Goal: Task Accomplishment & Management: Complete application form

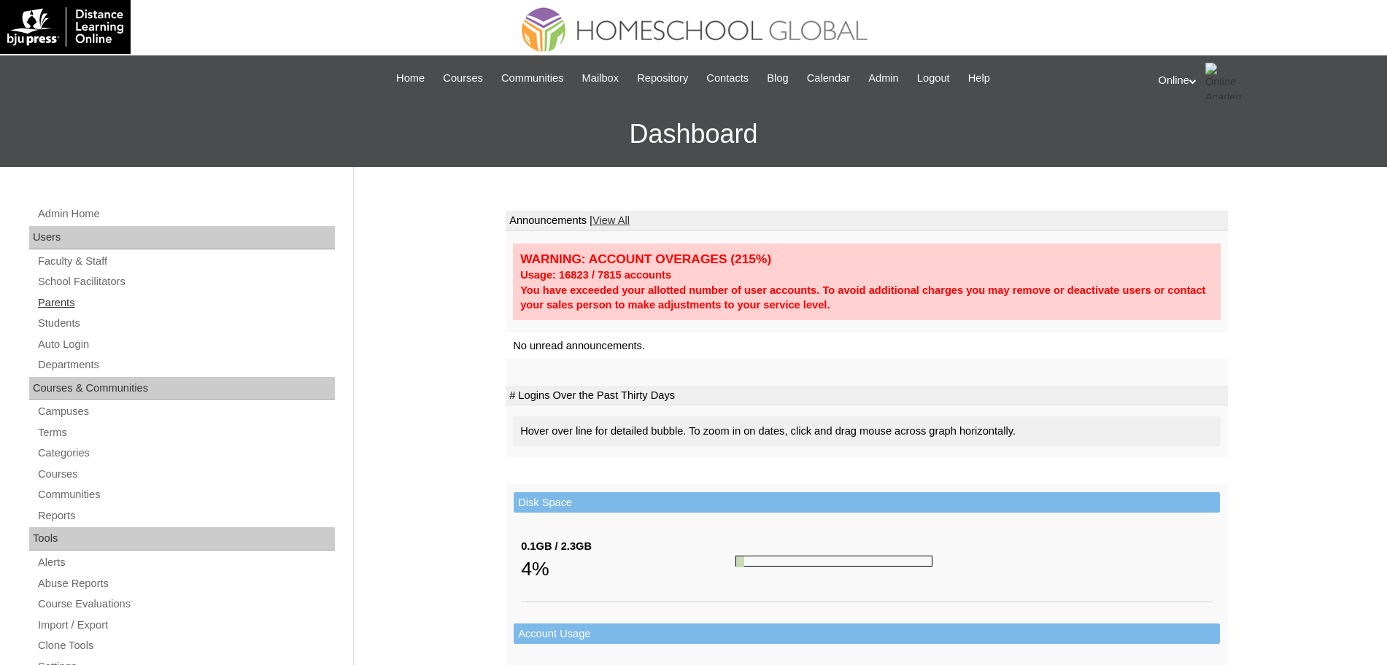
click at [75, 298] on link "Parents" at bounding box center [185, 303] width 298 height 18
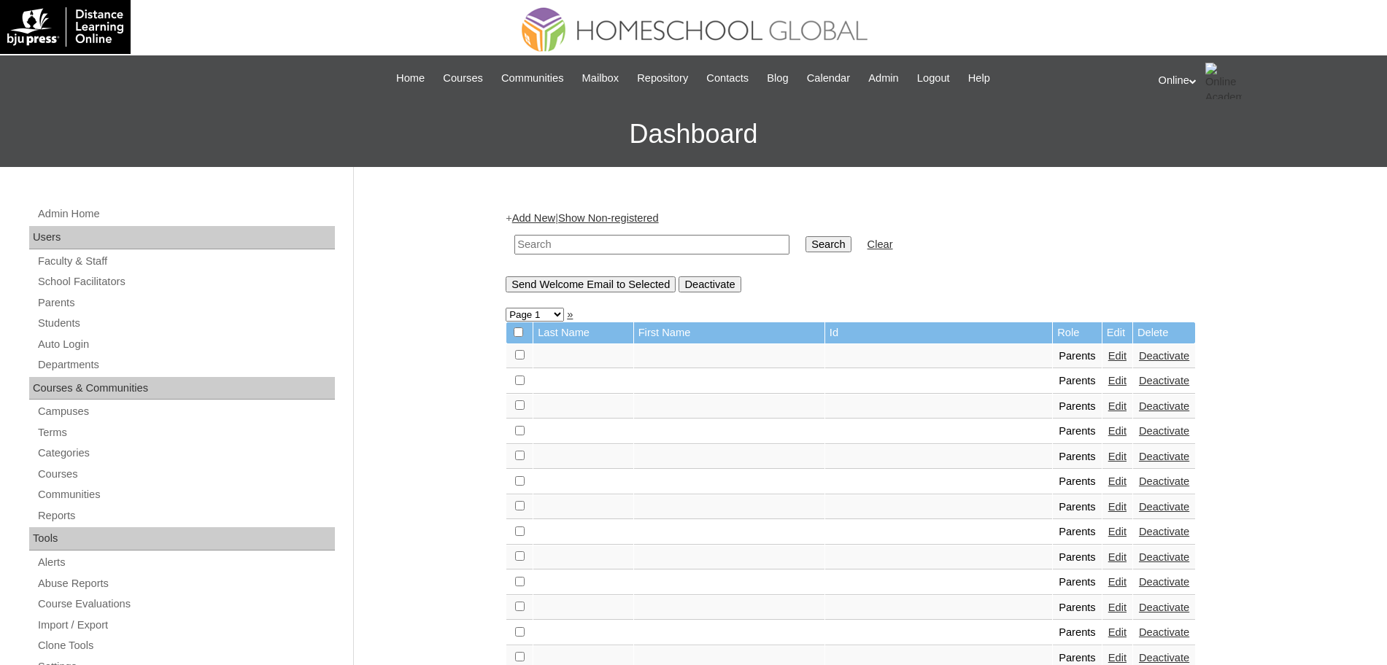
click at [534, 214] on link "Add New" at bounding box center [533, 218] width 43 height 12
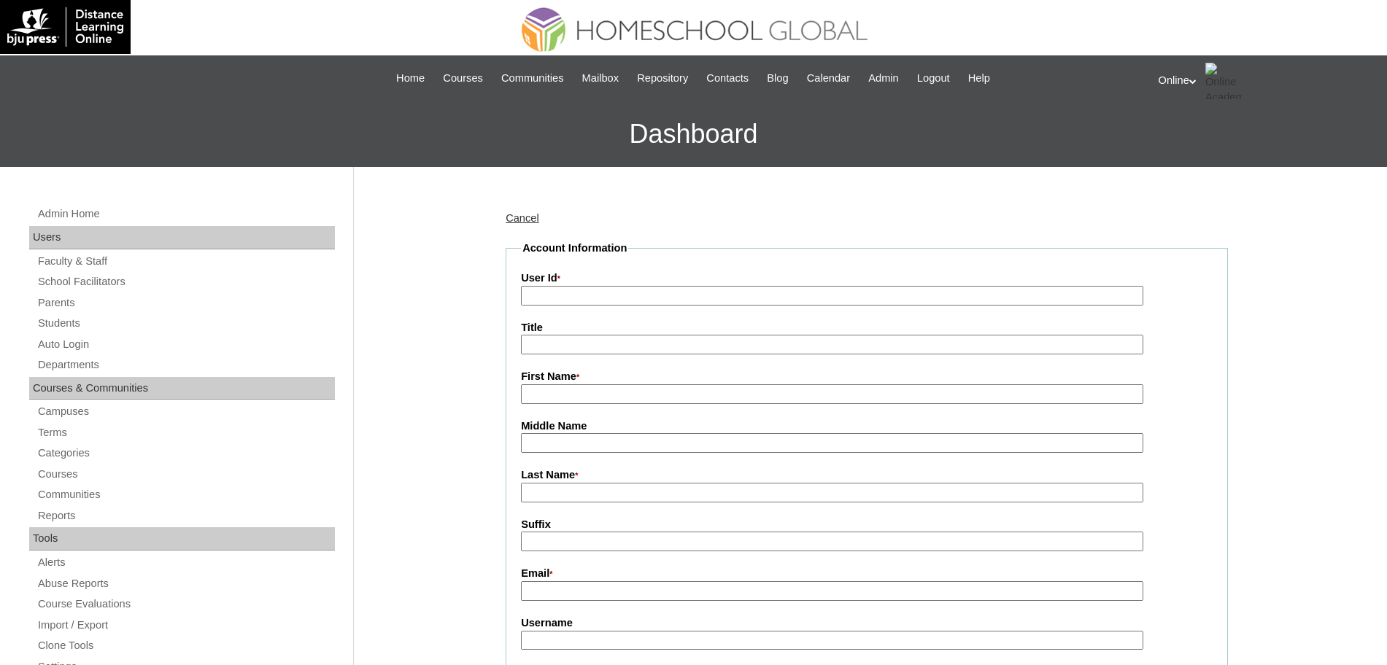
click at [605, 298] on input "User Id *" at bounding box center [832, 296] width 622 height 20
paste input "HGP0224-OACAD2025"
type input "HGP0224-OACAD2025"
click at [588, 396] on input "First Name *" at bounding box center [832, 394] width 622 height 20
paste input "Merlyn"
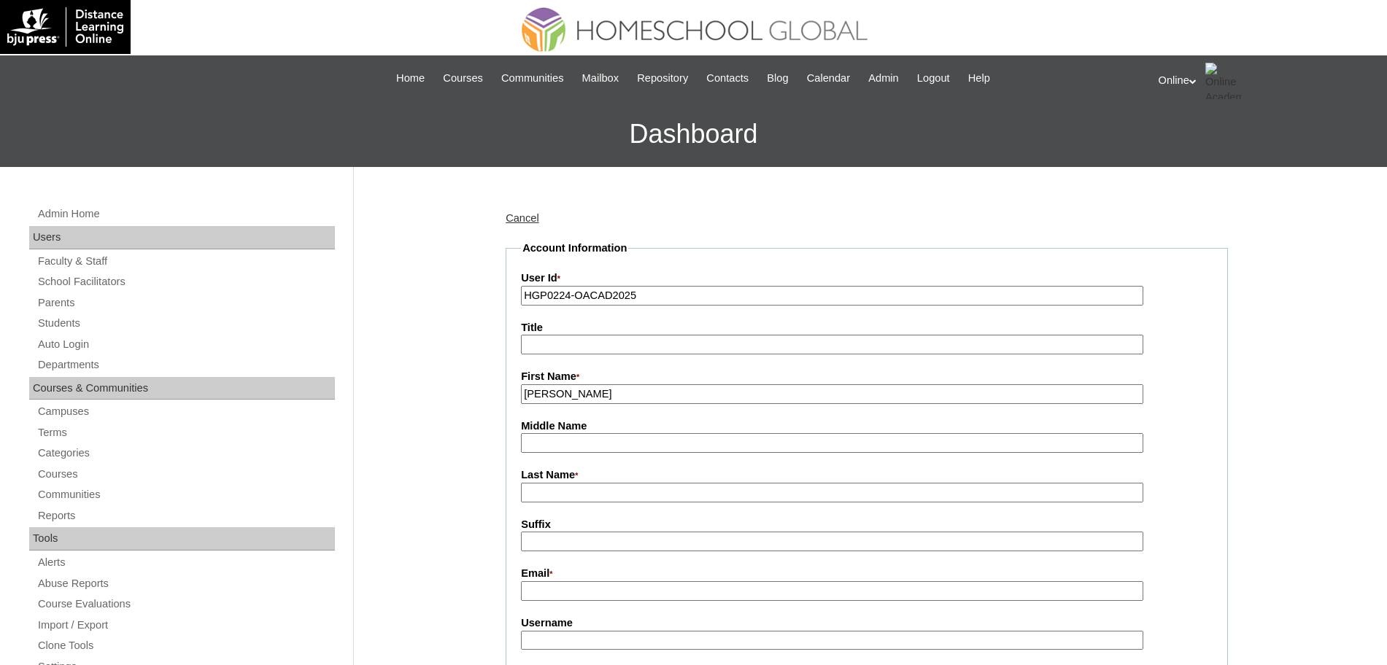
type input "Merlyn"
drag, startPoint x: 588, startPoint y: 490, endPoint x: 581, endPoint y: 495, distance: 7.9
click at [585, 492] on input "Last Name *" at bounding box center [832, 493] width 622 height 20
paste input "Matthews"
type input "Matthews"
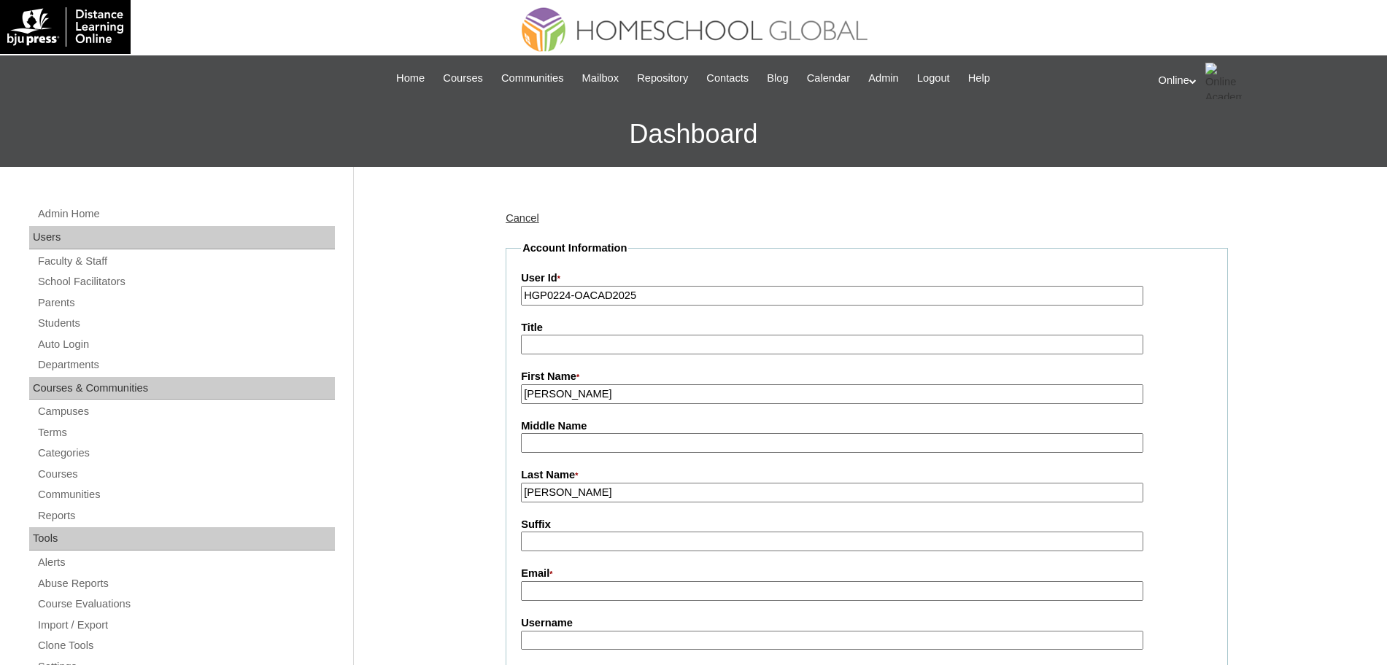
click at [575, 601] on input "Email *" at bounding box center [832, 591] width 622 height 20
paste input "[EMAIL_ADDRESS][DOMAIN_NAME]"
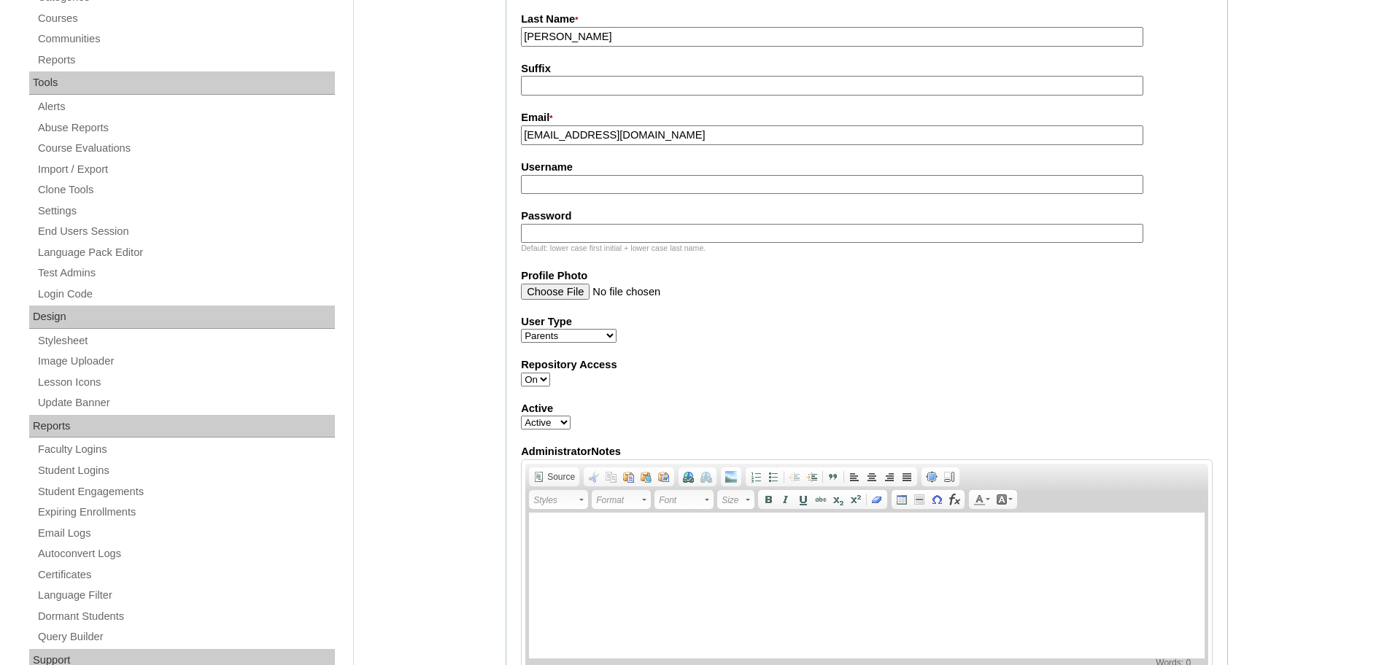
type input "shush9434@gmail.com"
click at [449, 279] on div "Admin Home Users Faculty & Staff School Facilitators Parents Students Auto Logi…" at bounding box center [693, 603] width 1387 height 1784
click at [565, 197] on fieldset "Account Information User Id * HGP0224-OACAD2025 Title First Name * Merlyn Middl…" at bounding box center [867, 249] width 722 height 928
click at [574, 187] on input "Username" at bounding box center [832, 185] width 622 height 20
paste input "mmatthews2025"
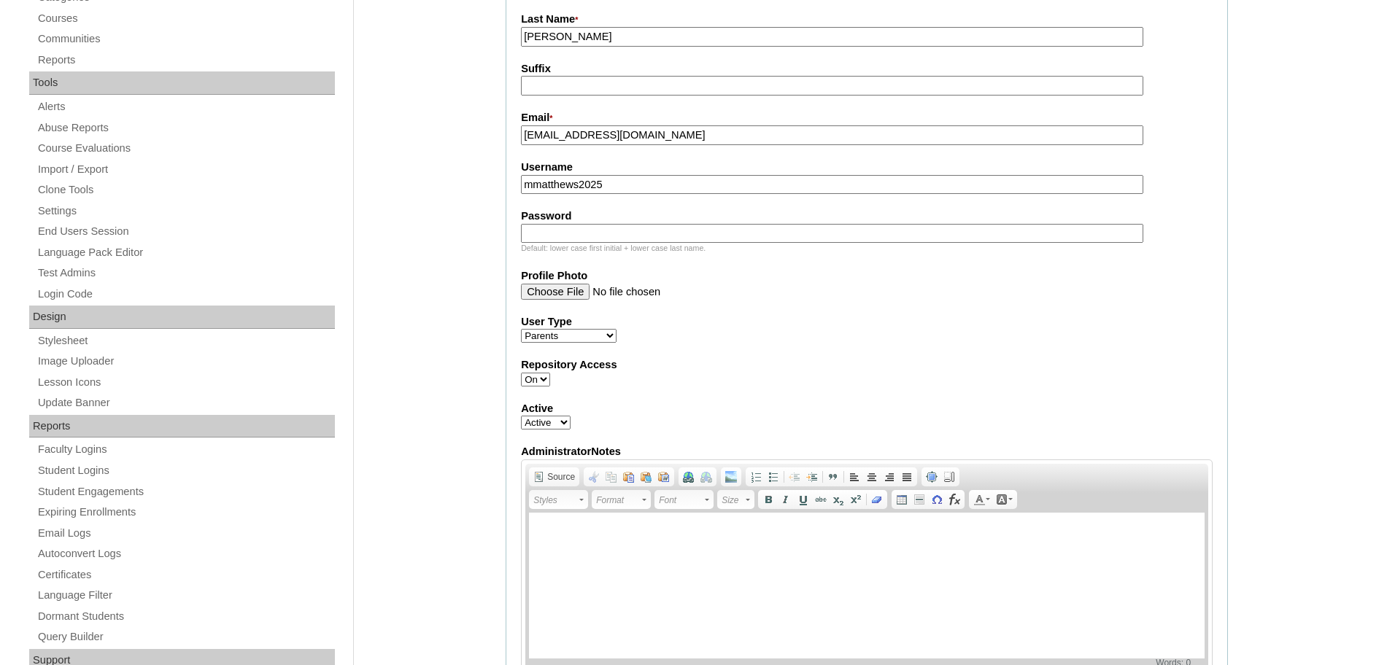
type input "mmatthews2025"
click at [621, 241] on input "Password" at bounding box center [832, 234] width 622 height 20
paste input "LjmNh"
type input "LjmNh"
click at [803, 360] on fieldset "Account Information User Id * HGP0224-OACAD2025 Title First Name * Merlyn Middl…" at bounding box center [867, 249] width 722 height 928
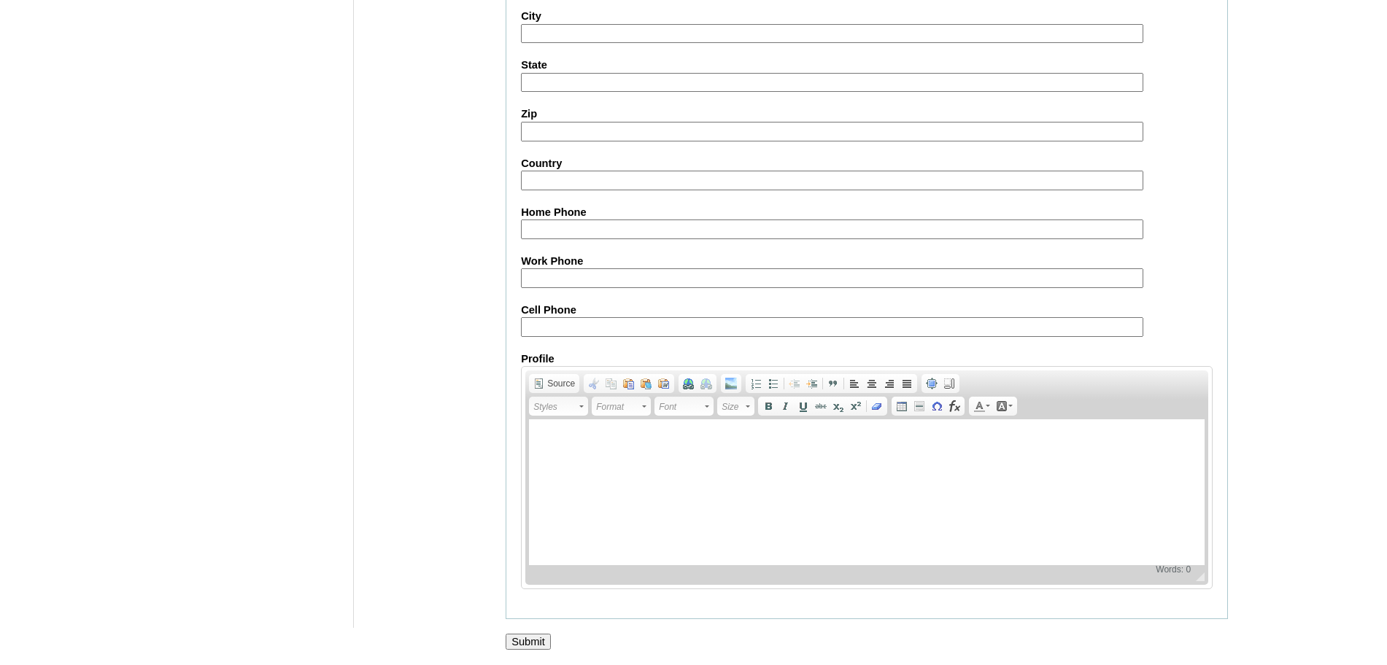
scroll to position [1317, 0]
click at [538, 648] on input "Submit" at bounding box center [528, 642] width 45 height 16
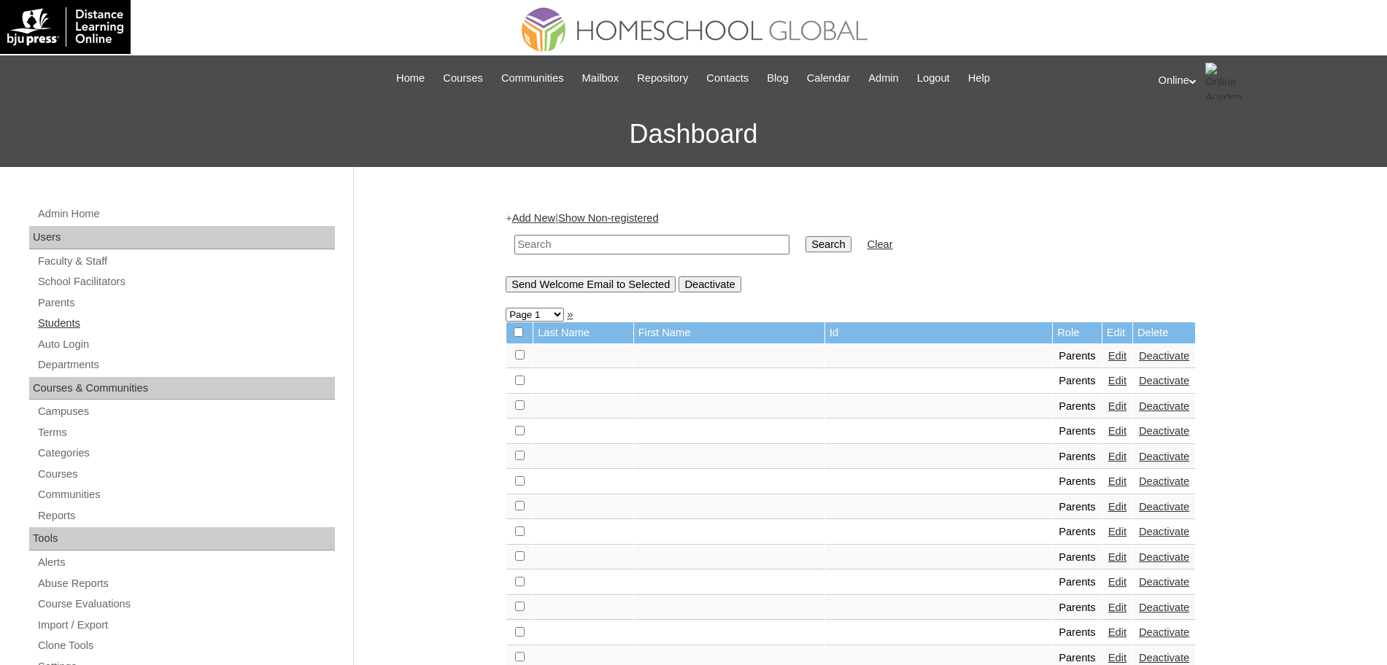
click at [55, 322] on link "Students" at bounding box center [185, 323] width 298 height 18
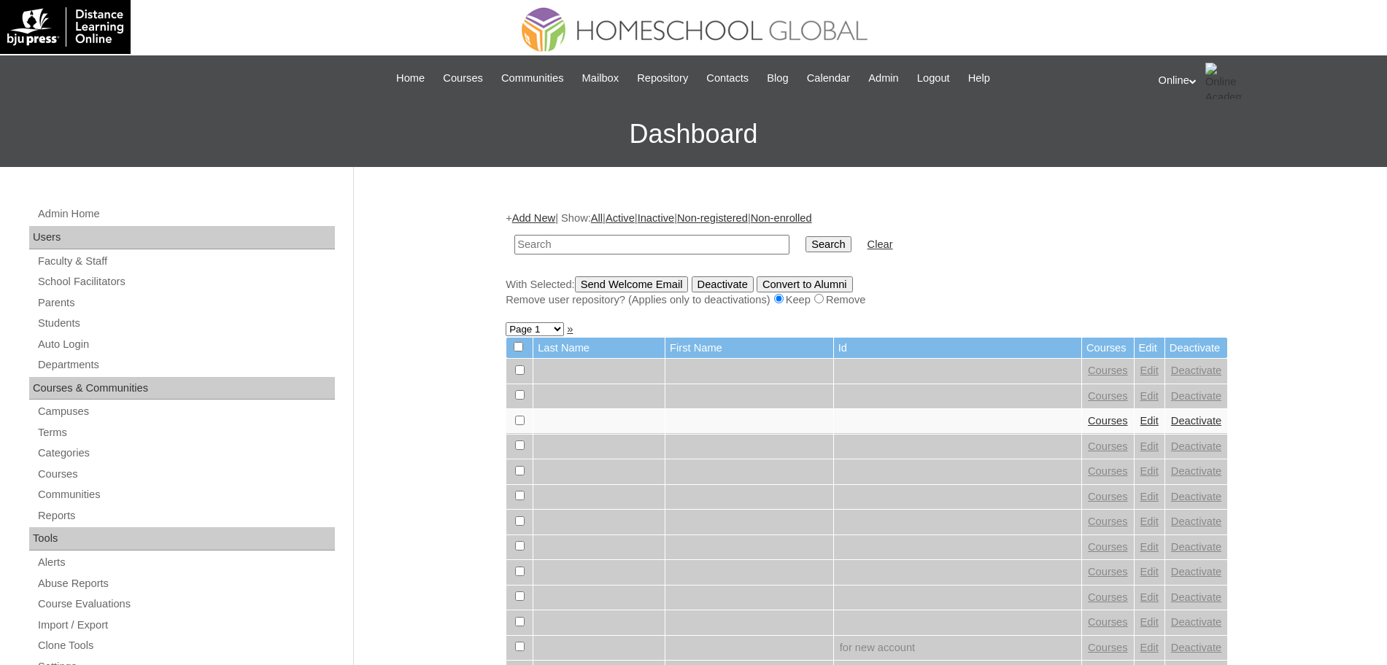
click at [546, 220] on link "Add New" at bounding box center [533, 218] width 43 height 12
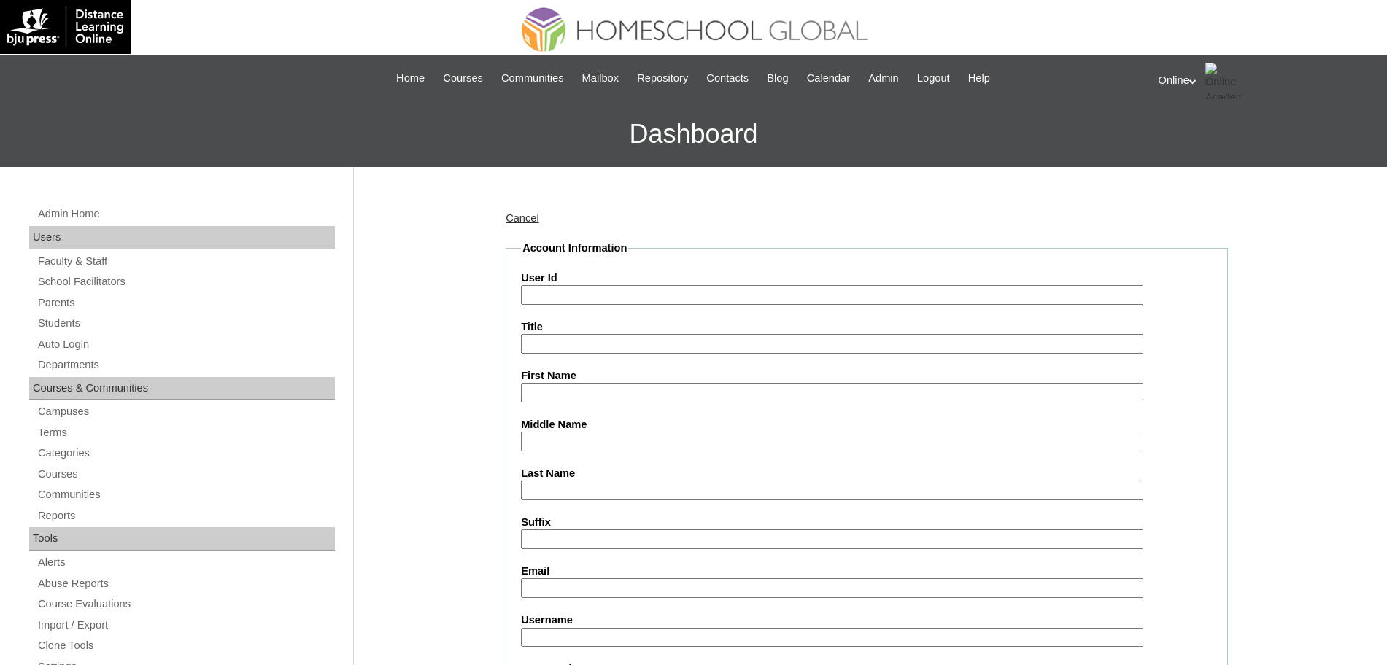
click at [611, 293] on input "User Id" at bounding box center [832, 295] width 622 height 20
paste input "HG273OACAD2025"
type input "HG273OACAD2025"
click at [576, 395] on input "First Name" at bounding box center [832, 393] width 622 height 20
paste input "Dannic"
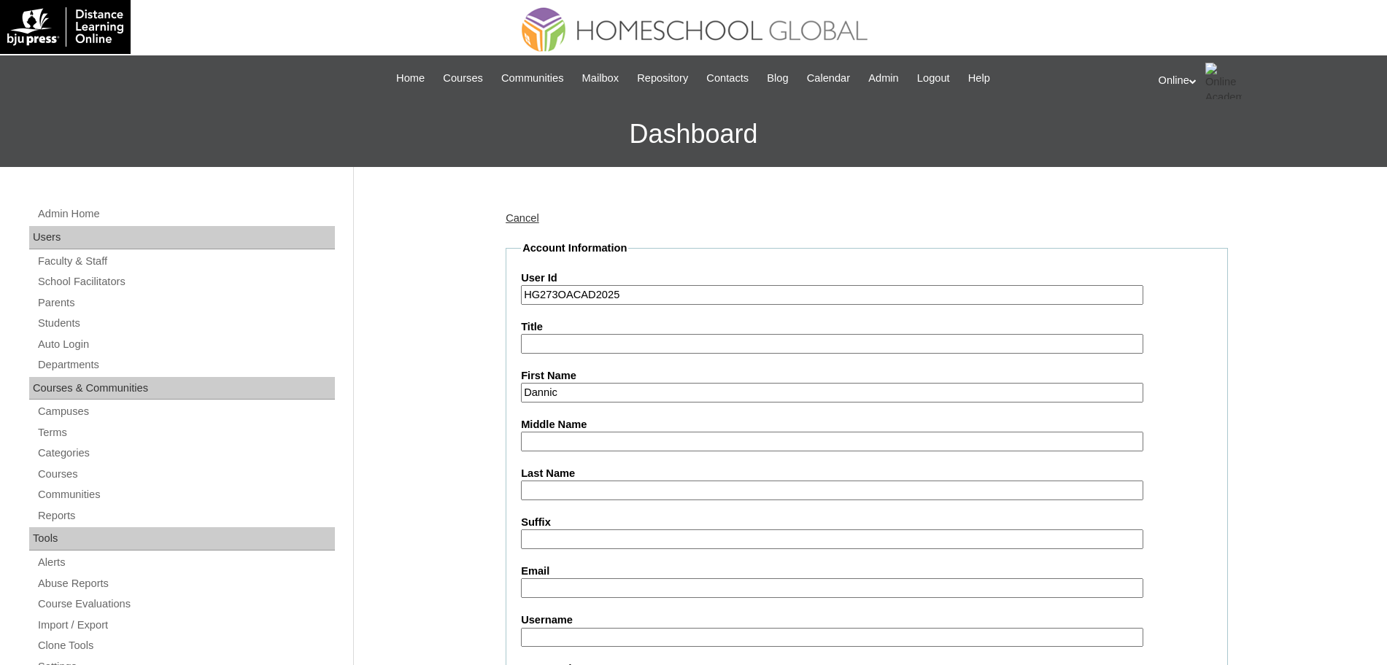
type input "Dannic"
click at [568, 472] on label "Last Name" at bounding box center [867, 473] width 692 height 15
click at [568, 481] on input "Last Name" at bounding box center [832, 491] width 622 height 20
click at [565, 486] on input "Last Name" at bounding box center [832, 491] width 622 height 20
paste input "Matthews"
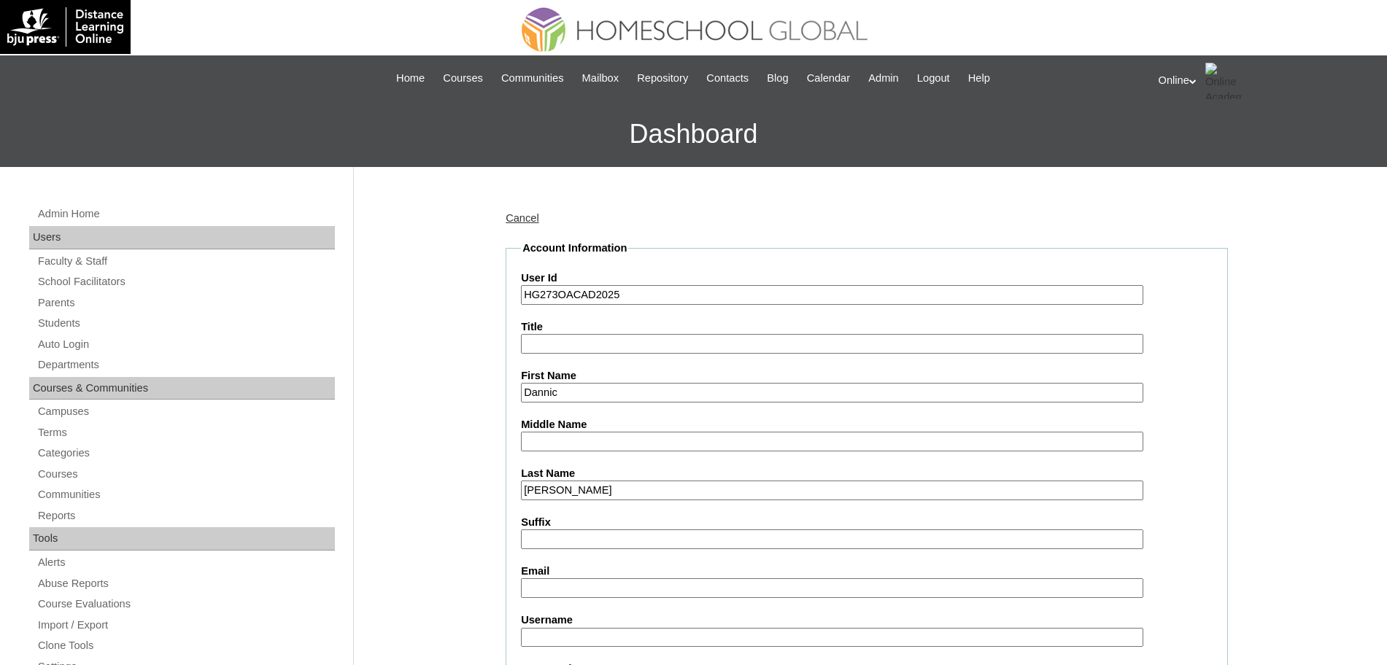
type input "Matthews"
click at [602, 446] on input "Middle Name" at bounding box center [832, 442] width 622 height 20
paste input "Immanuel"
type input "Immanuel"
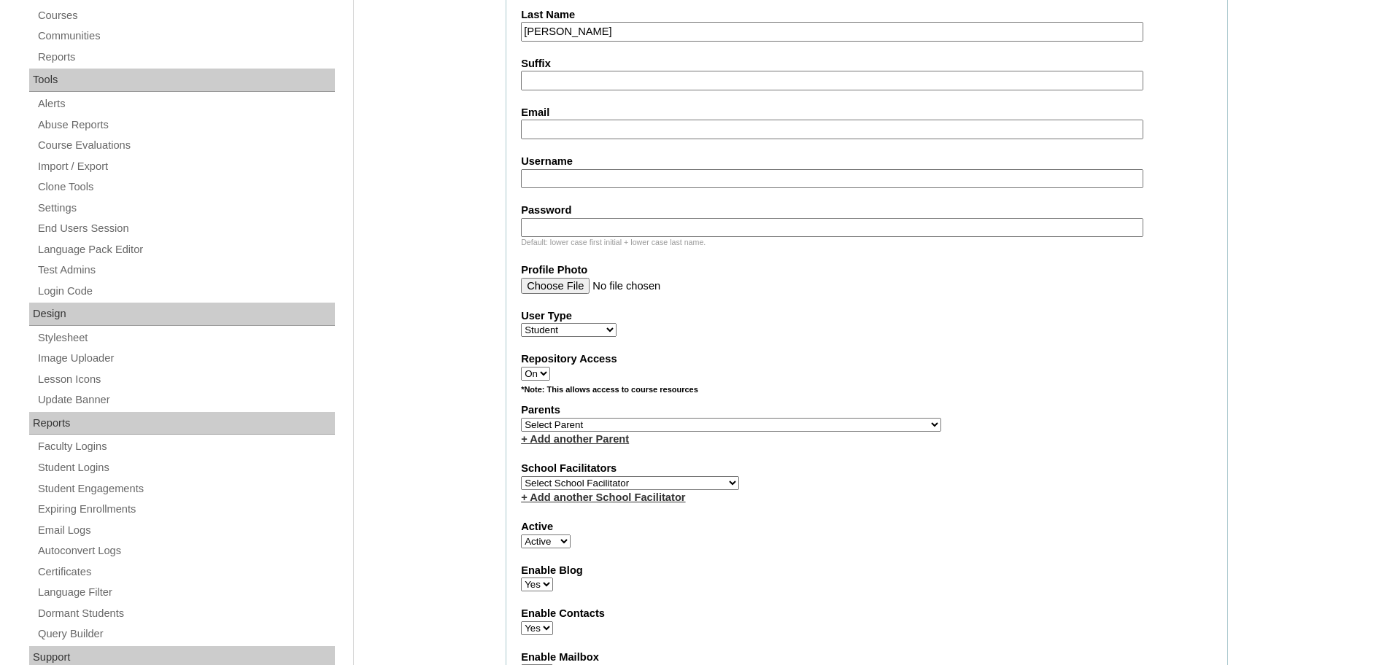
scroll to position [462, 0]
click at [611, 113] on label "Email" at bounding box center [867, 109] width 692 height 15
click at [611, 117] on input "Email" at bounding box center [832, 127] width 622 height 20
paste input "shush9434@gmail.com"
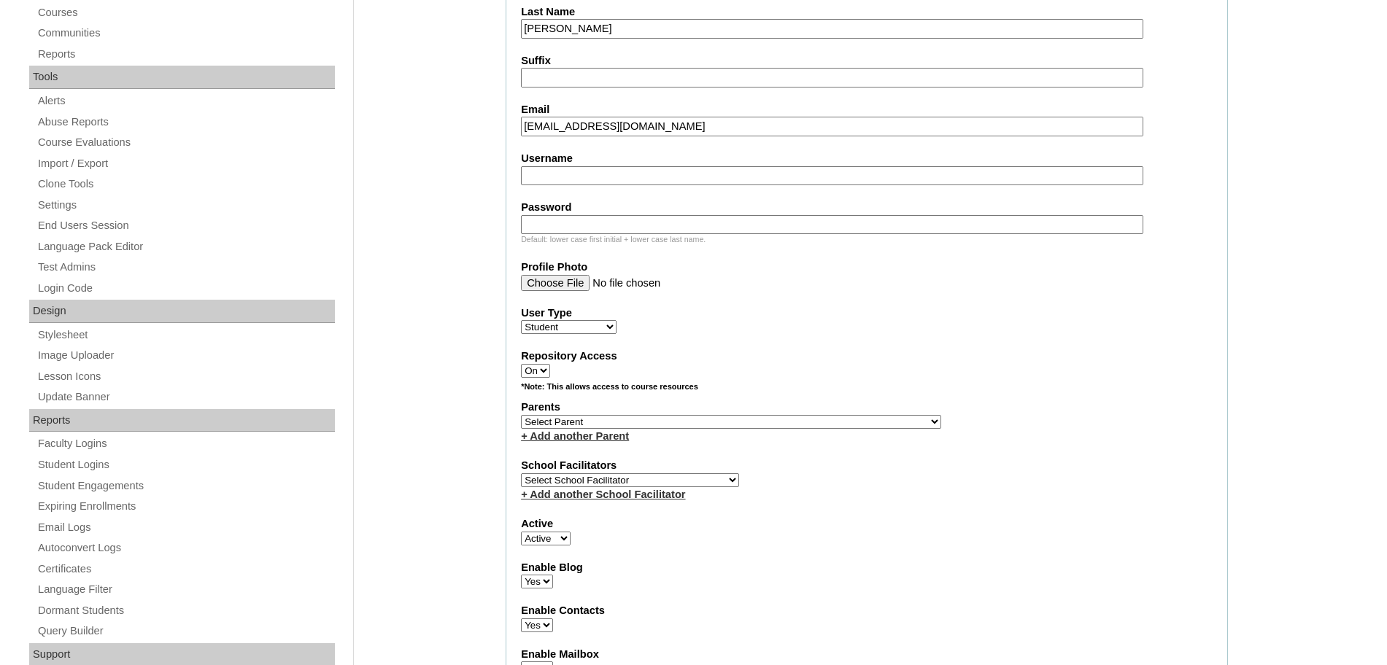
type input "shush9434@gmail.com"
click at [605, 173] on input "Username" at bounding box center [832, 176] width 622 height 20
paste input "dannic.matthews2025"
type input "dannic.matthews2025"
click at [675, 225] on input "Password" at bounding box center [832, 225] width 622 height 20
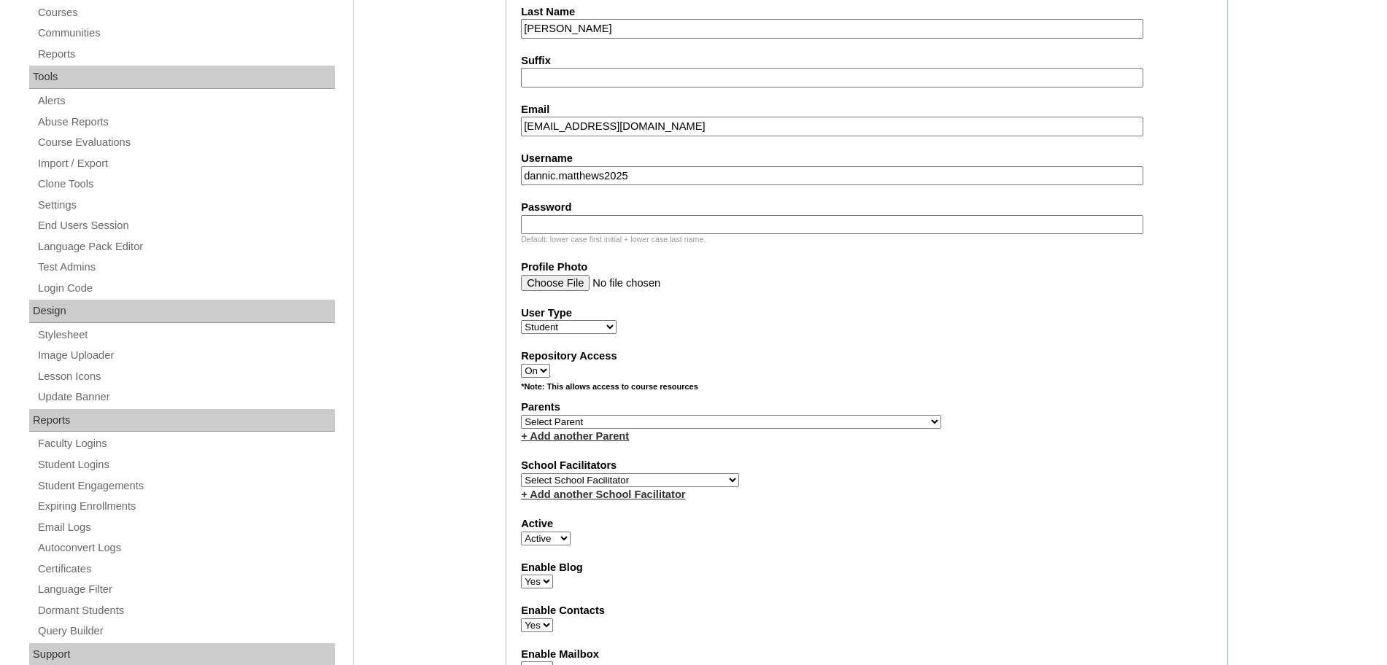
paste input "PjMgZ"
type input "PjMgZ"
click at [850, 333] on div "User Type Faculty Staff Student Parents School Facilitators" at bounding box center [867, 320] width 692 height 29
click at [629, 429] on select "Select Parent , , , , , , , , , , , , , , , , , , , , , , , , , , , , , , , , ,…" at bounding box center [731, 422] width 420 height 14
select select "43967"
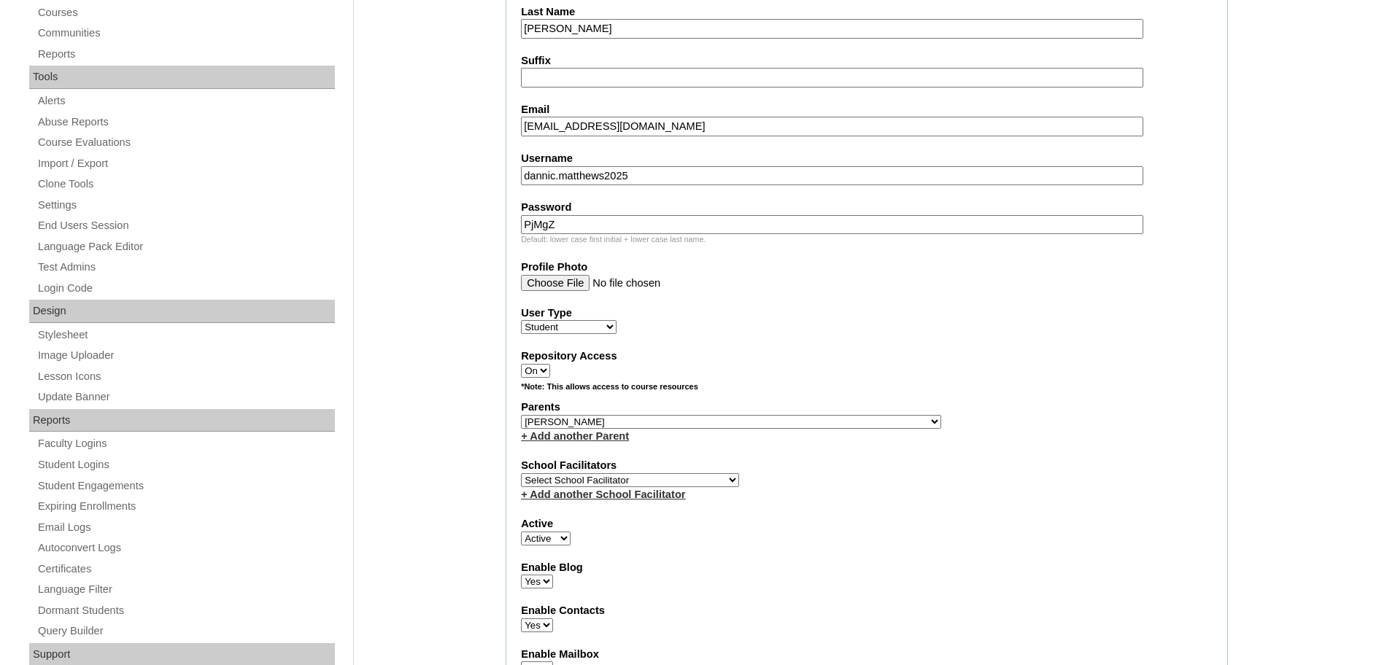
click at [521, 422] on select "Select Parent , , , , , , , , , , , , , , , , , , , , , , , , , , , , , , , , ,…" at bounding box center [731, 422] width 420 height 14
click at [589, 487] on select "Select School Facilitator Norman Añain Ruffa Abadijas Mary Abella Gloryfe Abion…" at bounding box center [630, 480] width 218 height 14
select select "32656"
click at [521, 484] on select "Select School Facilitator Norman Añain Ruffa Abadijas Mary Abella Gloryfe Abion…" at bounding box center [630, 480] width 218 height 14
click at [934, 374] on div "Repository Access On Off" at bounding box center [867, 363] width 692 height 29
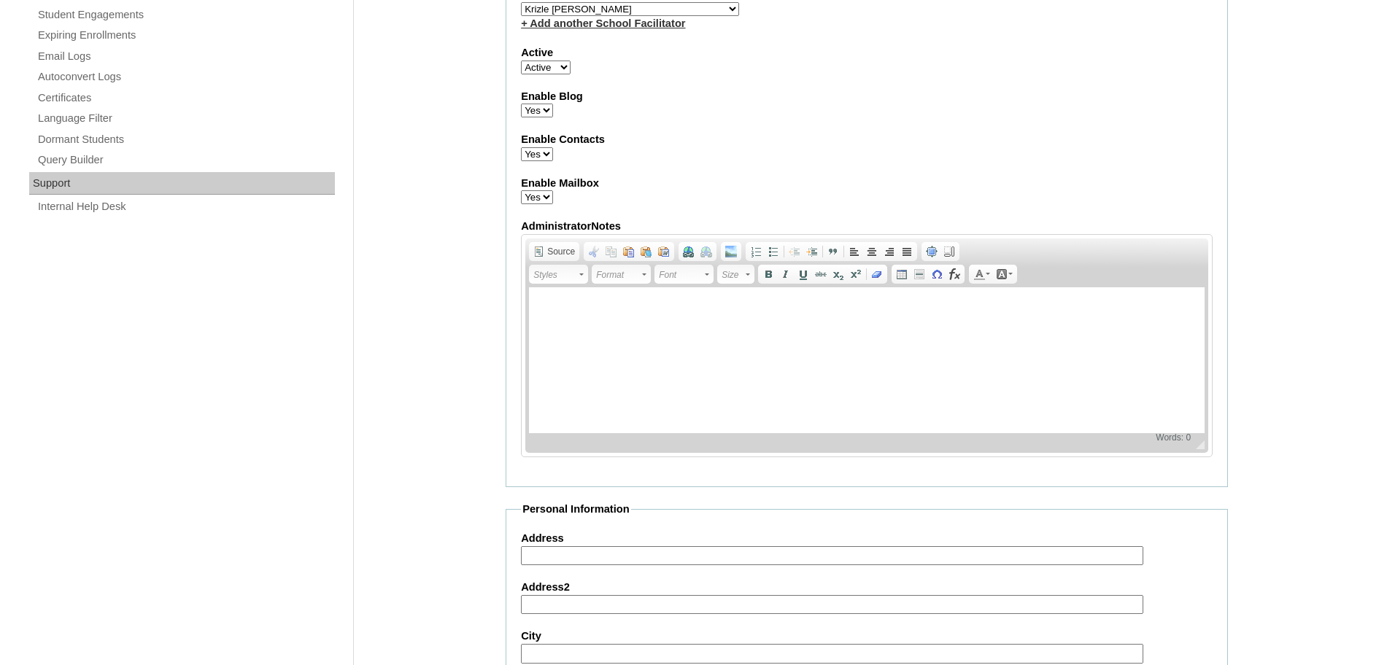
scroll to position [1584, 0]
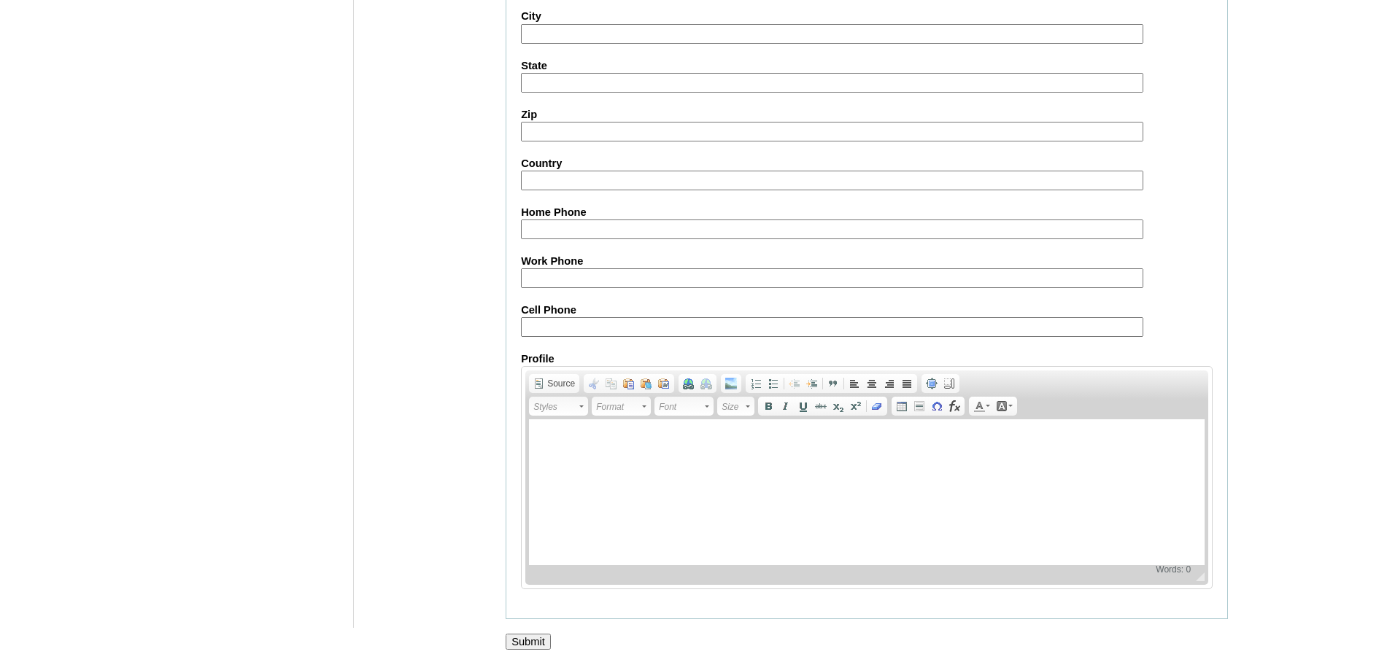
click at [530, 638] on input "Submit" at bounding box center [528, 642] width 45 height 16
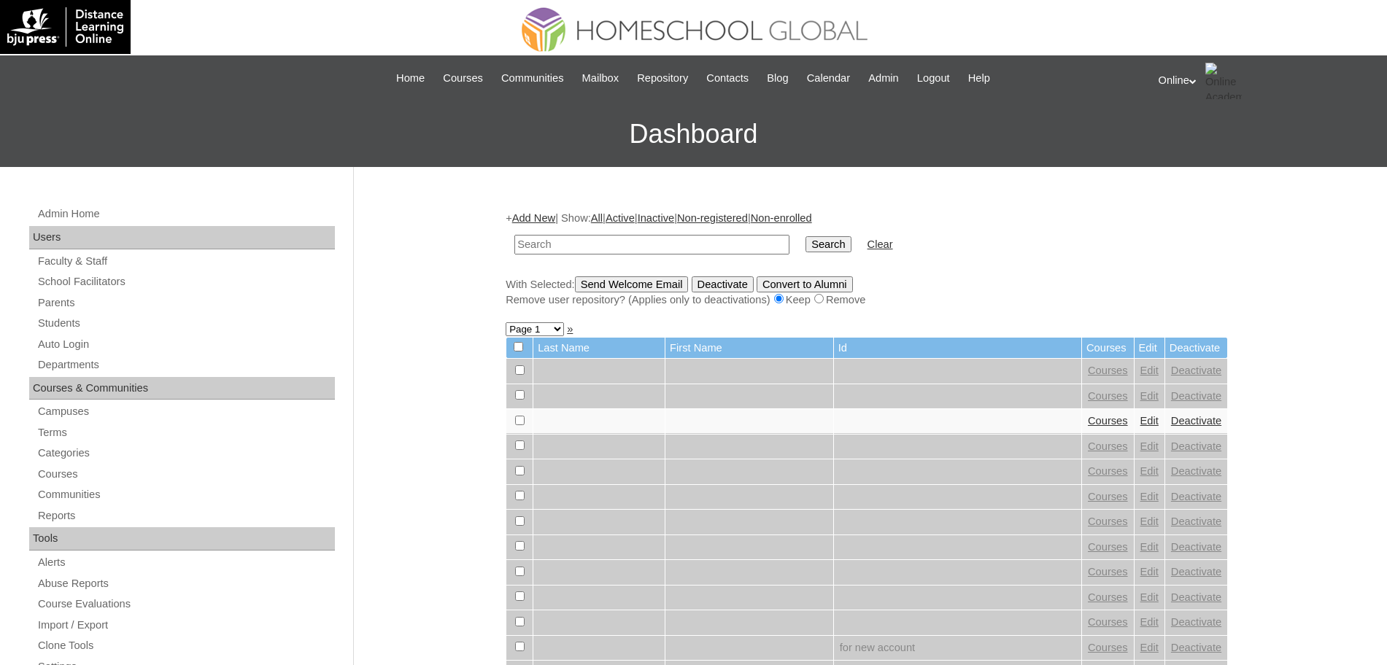
click at [632, 256] on td at bounding box center [652, 245] width 290 height 34
click at [643, 245] on input "text" at bounding box center [651, 245] width 275 height 20
type input "dannic"
click at [805, 236] on input "Search" at bounding box center [827, 244] width 45 height 16
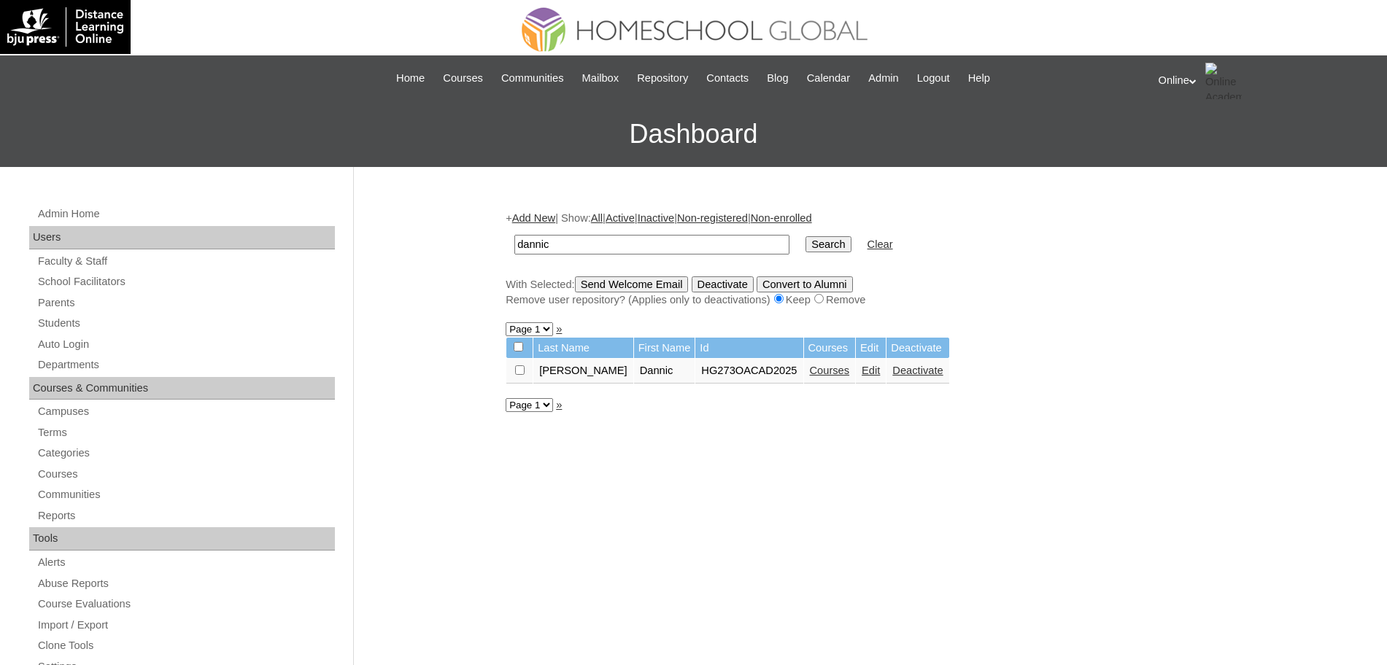
click at [810, 376] on link "Courses" at bounding box center [830, 371] width 40 height 12
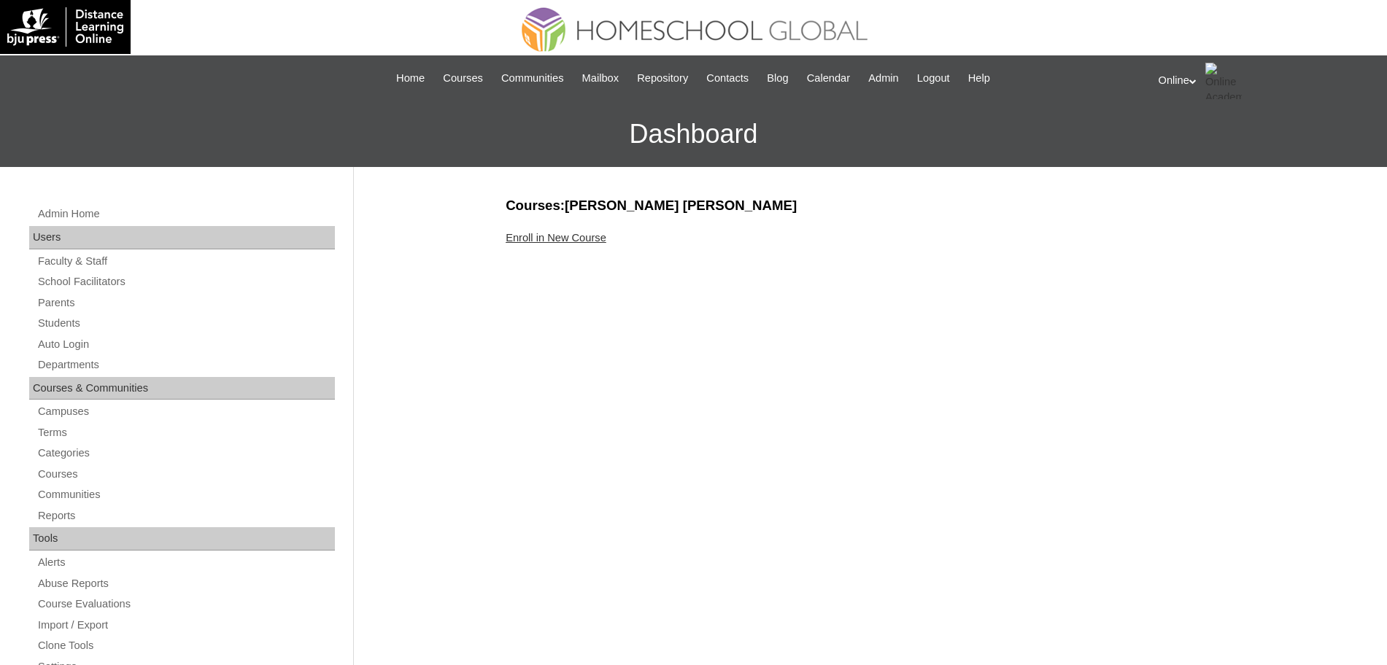
click at [565, 239] on link "Enroll in New Course" at bounding box center [556, 238] width 101 height 12
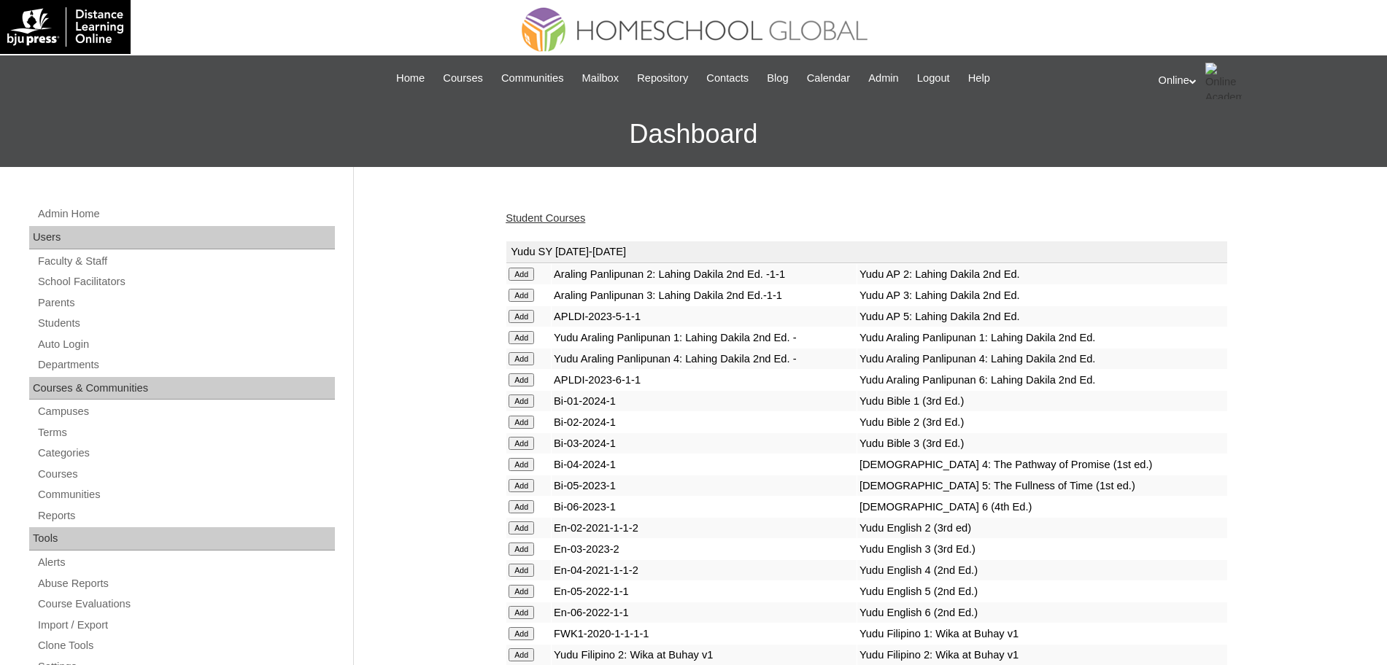
click at [950, 220] on div "Student Courses" at bounding box center [867, 218] width 722 height 15
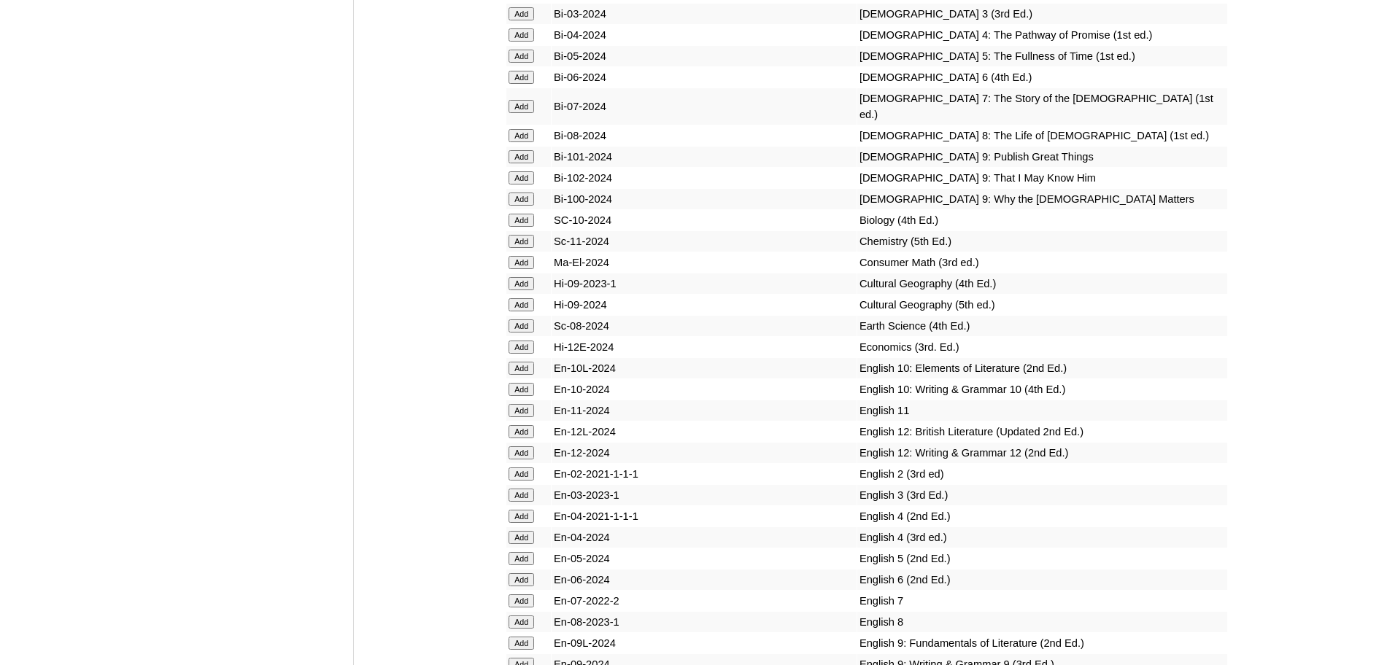
scroll to position [4718, 0]
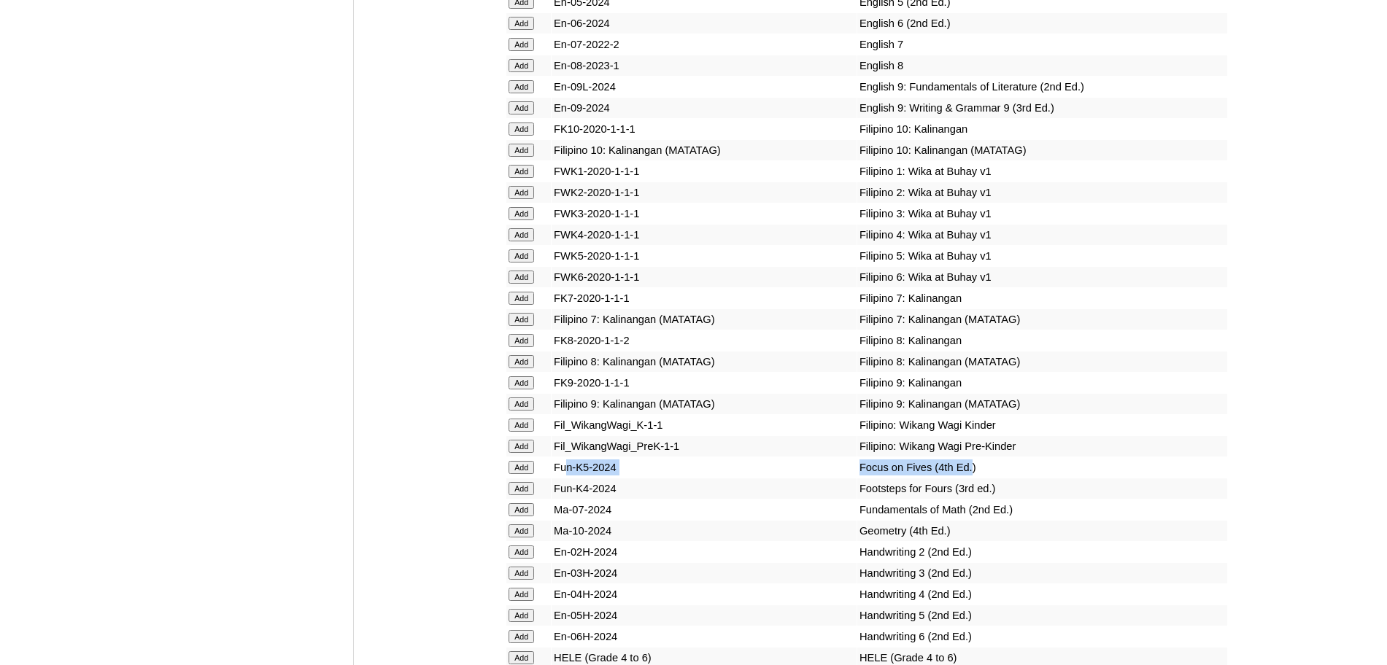
drag, startPoint x: 940, startPoint y: 536, endPoint x: 565, endPoint y: 535, distance: 374.2
click at [565, 478] on tr "Add Fun-K5-2024 Focus on Fives (4th Ed.)" at bounding box center [866, 467] width 721 height 20
click at [529, 474] on input "Add" at bounding box center [521, 467] width 26 height 13
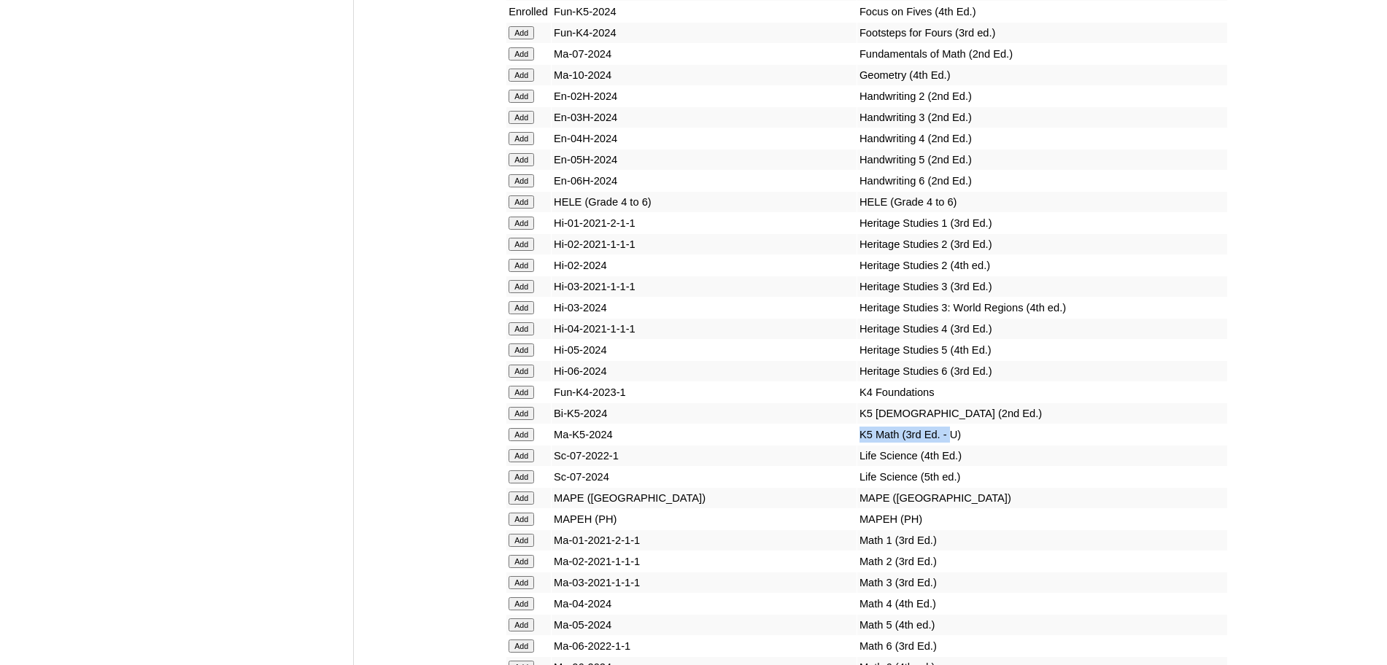
drag, startPoint x: 921, startPoint y: 497, endPoint x: 673, endPoint y: 485, distance: 247.6
click at [670, 445] on tr "Add Ma-K5-2024 K5 Math (3rd Ed. - U)" at bounding box center [866, 435] width 721 height 20
click at [522, 441] on input "Add" at bounding box center [521, 434] width 26 height 13
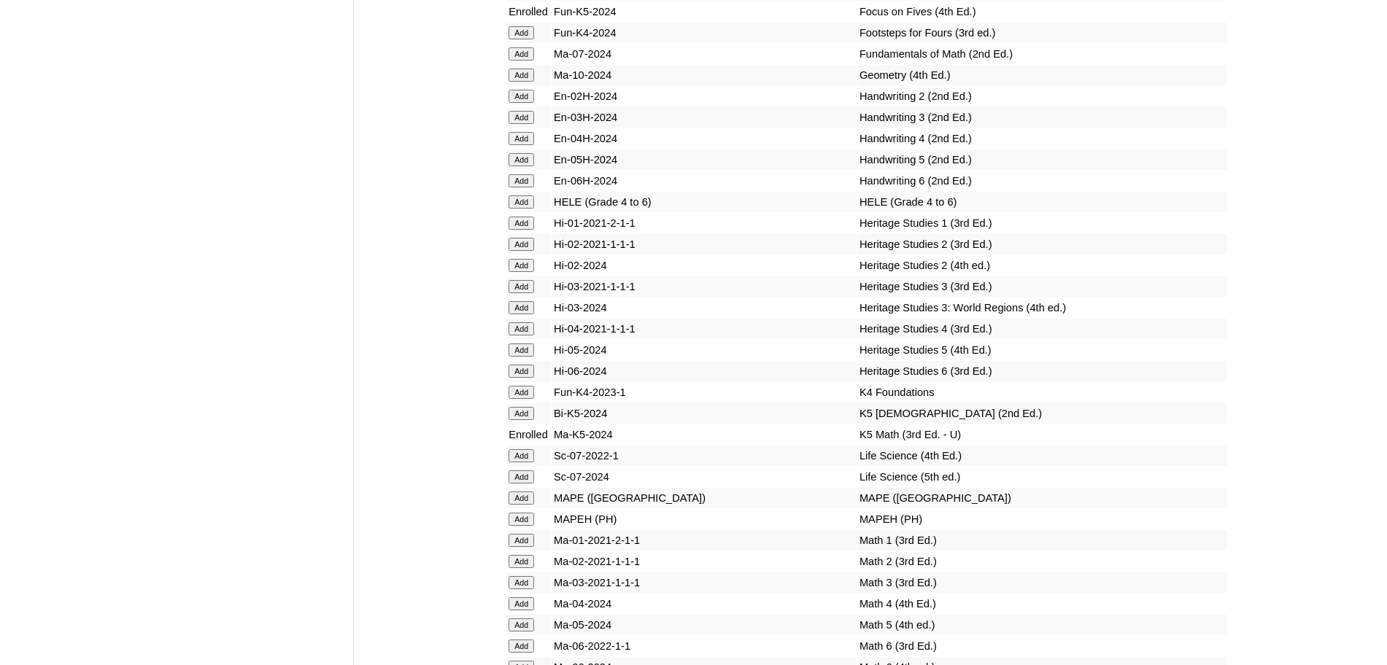
scroll to position [5630, 0]
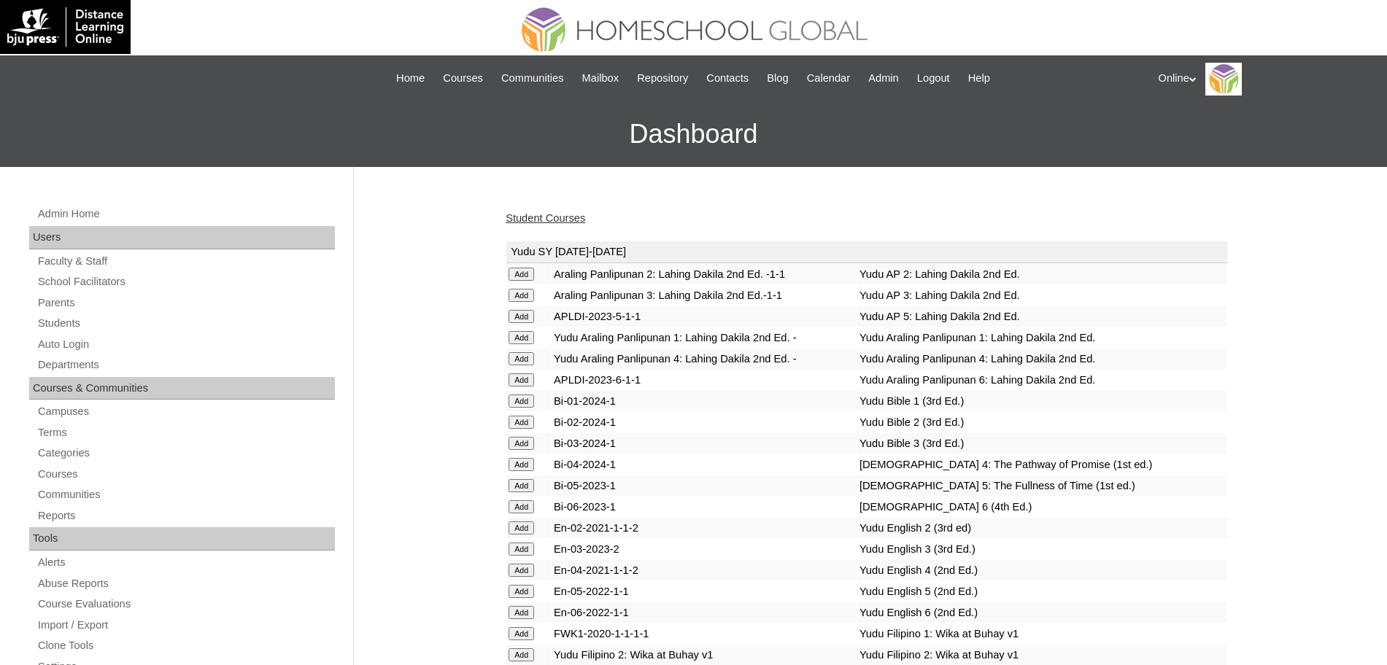
click at [581, 216] on link "Student Courses" at bounding box center [546, 218] width 80 height 12
